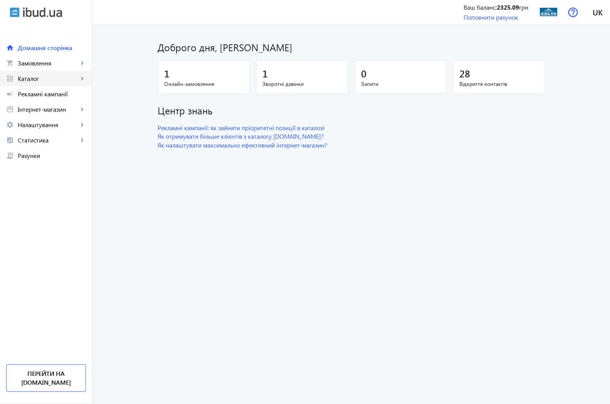
click at [29, 77] on span "Каталог" at bounding box center [48, 79] width 60 height 8
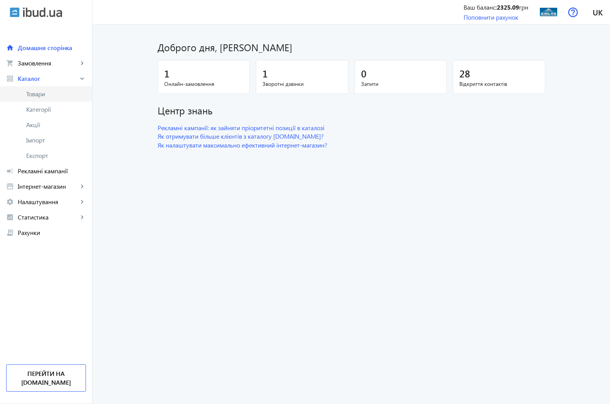
click at [39, 95] on span "Товари" at bounding box center [56, 94] width 60 height 8
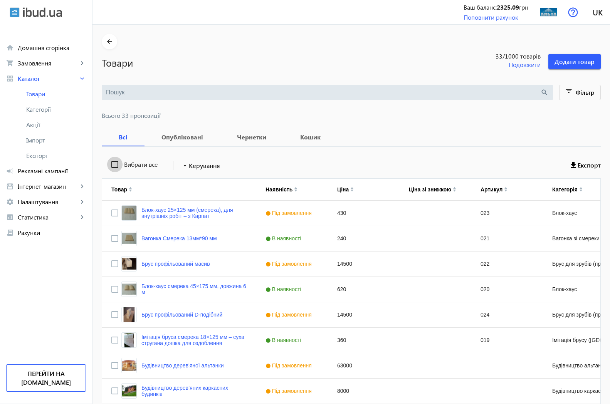
click at [107, 163] on input "Вибрати все" at bounding box center [114, 164] width 15 height 15
checkbox input "true"
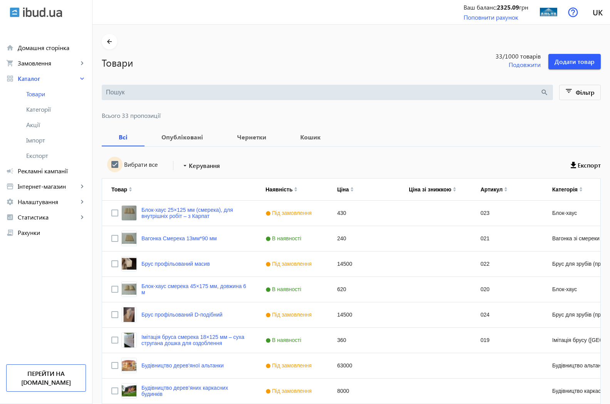
checkbox input "true"
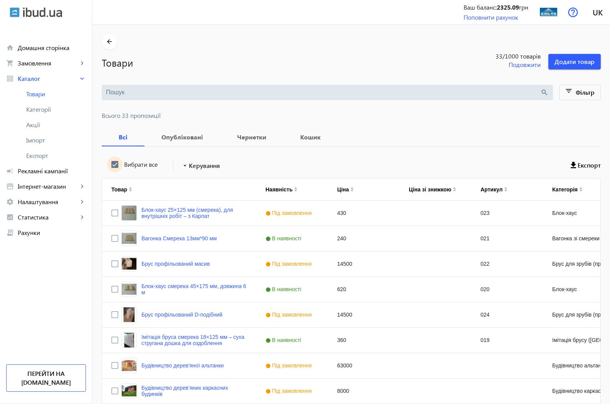
checkbox input "true"
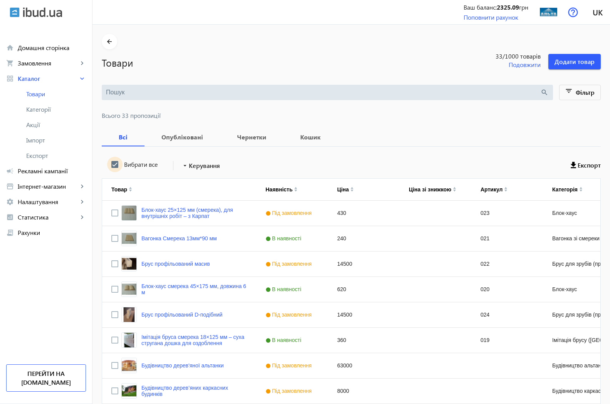
checkbox input "true"
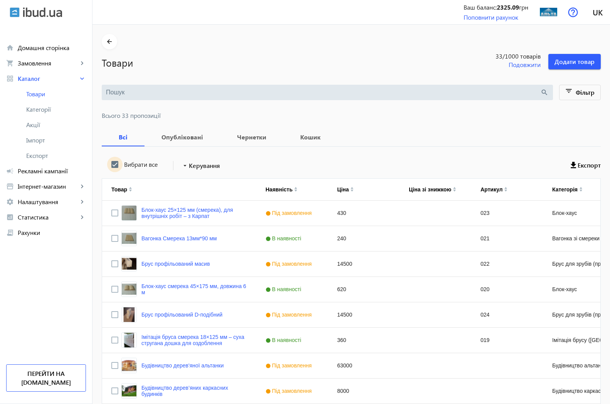
checkbox input "true"
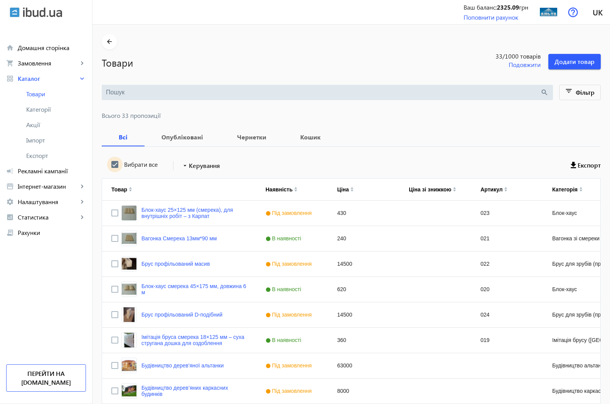
checkbox input "true"
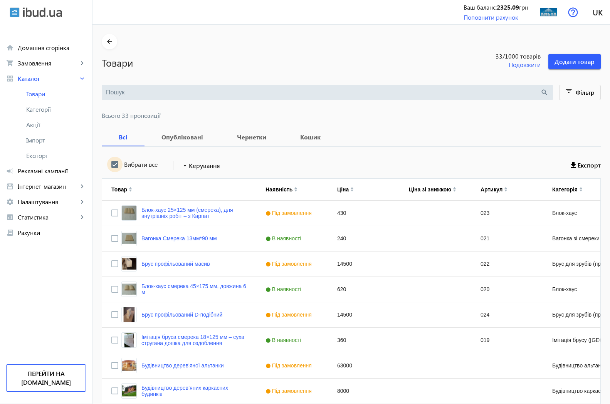
checkbox input "true"
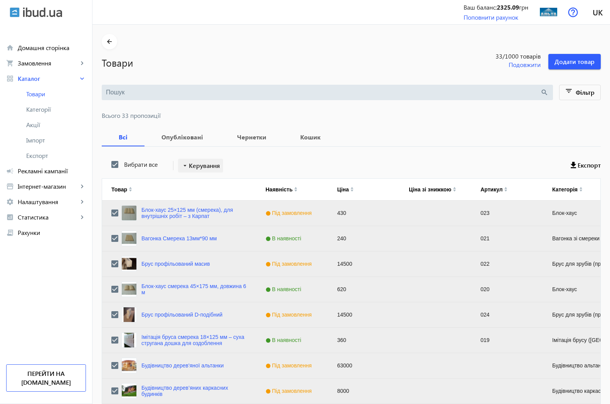
click at [199, 168] on span "Керування" at bounding box center [204, 165] width 31 height 9
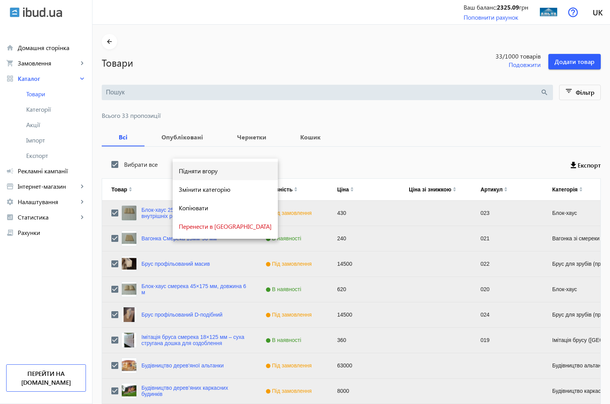
click at [203, 169] on span "Підняти вгору" at bounding box center [225, 171] width 93 height 6
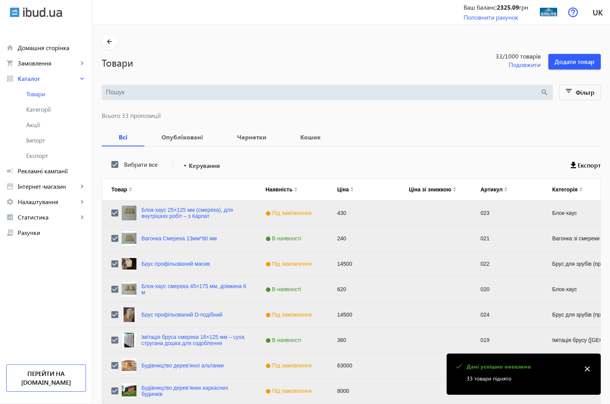
click at [587, 370] on mat-icon "close" at bounding box center [587, 369] width 12 height 12
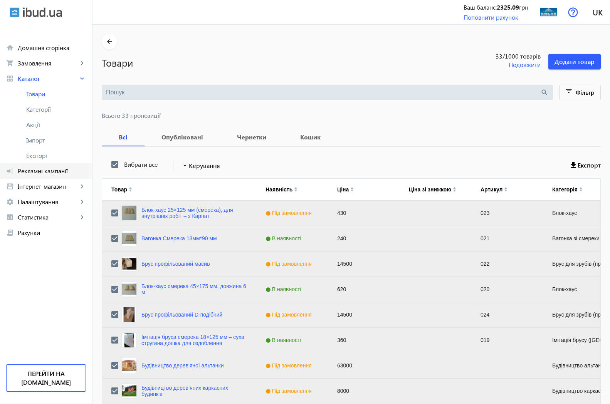
click at [30, 171] on span "Рекламні кампанії" at bounding box center [52, 171] width 68 height 8
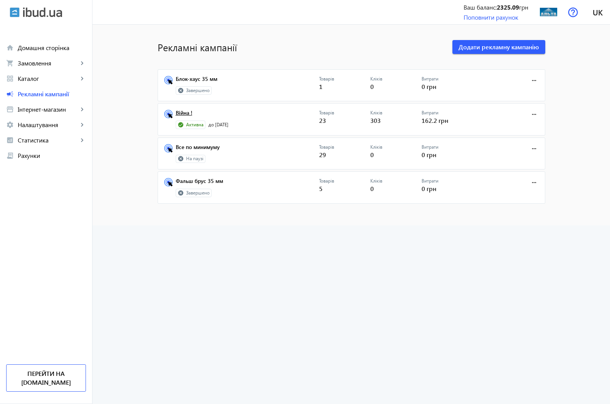
click at [181, 114] on link "Війна !" at bounding box center [247, 115] width 143 height 11
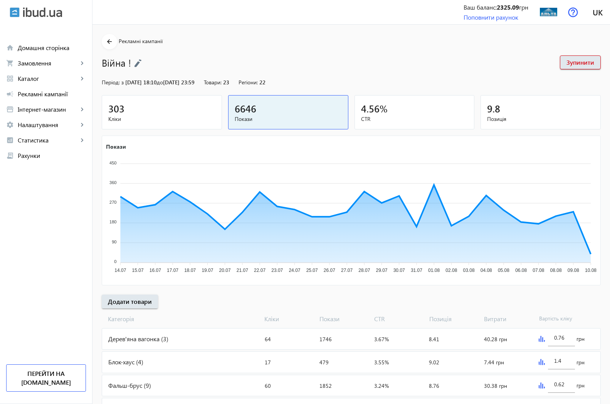
click at [124, 109] on div "303" at bounding box center [161, 108] width 107 height 13
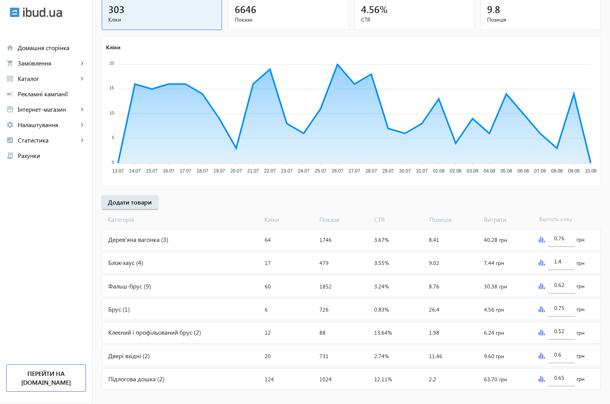
scroll to position [108, 0]
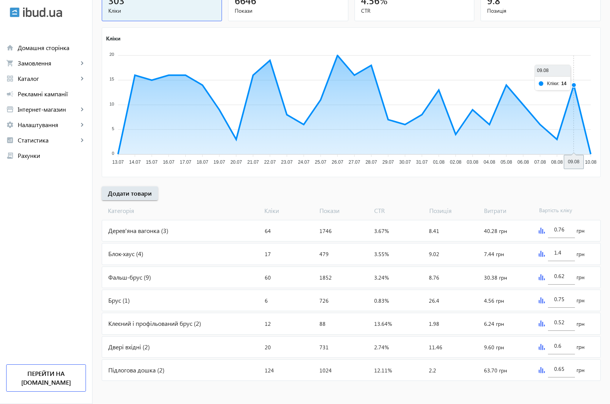
click at [567, 85] on icon "Кліки 20 20 15 15 10 10 5 5 0 0 13.07 13.07 14.07 14.07 15.07 15.07 16.07 16.07…" at bounding box center [351, 101] width 498 height 135
click at [567, 84] on icon "Кліки 20 20 15 15 10 10 5 5 0 0 13.07 13.07 14.07 14.07 15.07 15.07 16.07 16.07…" at bounding box center [351, 101] width 498 height 135
click at [39, 142] on span "Статистика" at bounding box center [48, 140] width 60 height 8
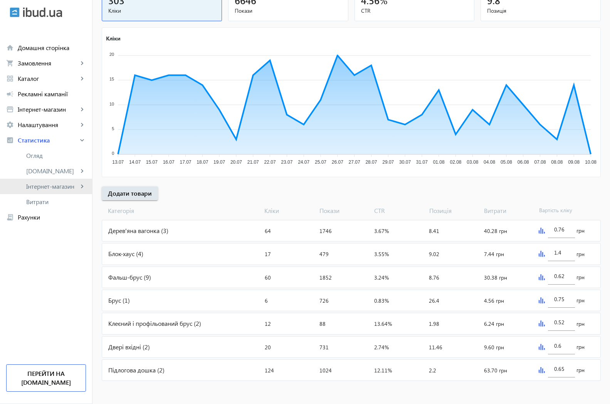
click at [47, 187] on span "Інтернет-магазин" at bounding box center [52, 187] width 52 height 8
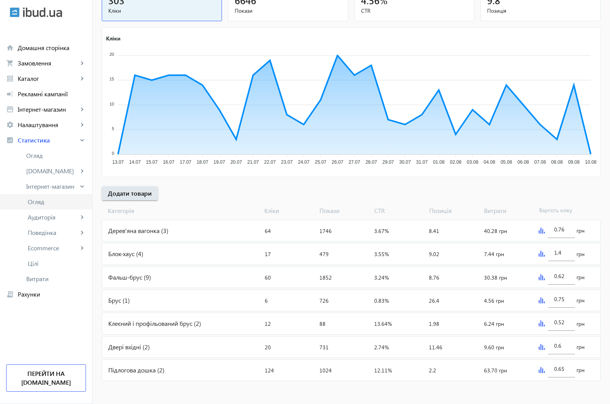
click at [41, 203] on span "Огляд" at bounding box center [57, 202] width 58 height 8
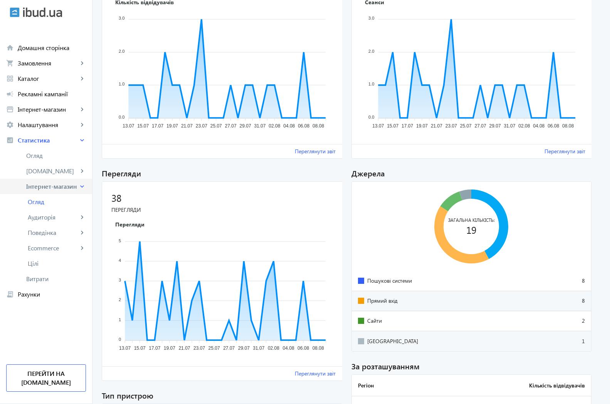
scroll to position [118, 0]
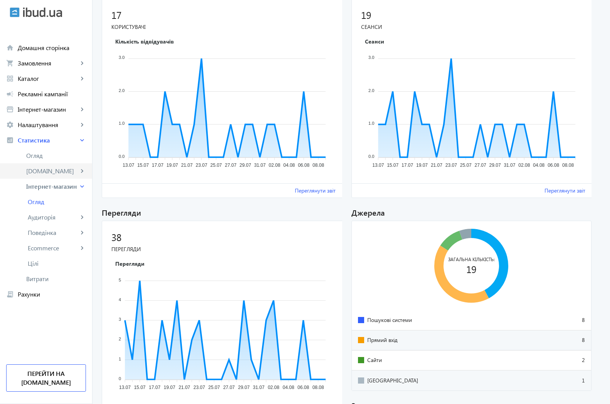
click at [41, 171] on span "[DOMAIN_NAME]" at bounding box center [52, 171] width 52 height 8
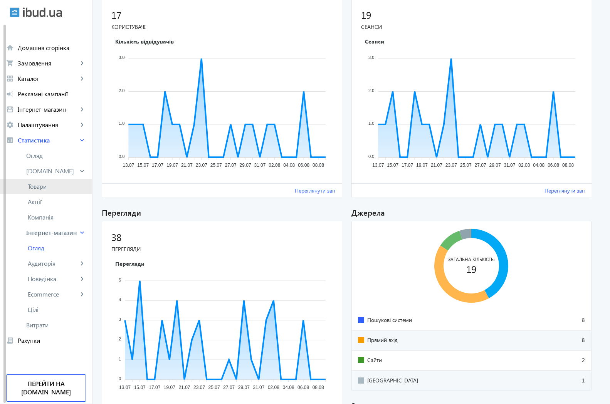
click at [39, 188] on span "Товари" at bounding box center [57, 187] width 58 height 8
